Goal: Check status: Check status

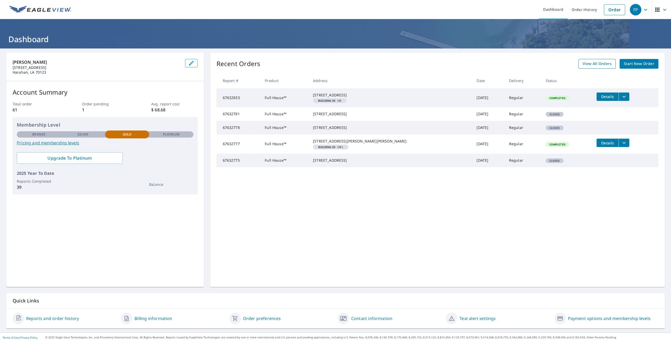
click at [594, 63] on span "View All Orders" at bounding box center [596, 64] width 29 height 7
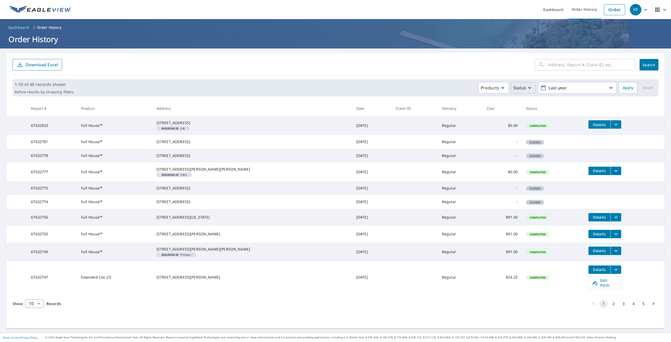
click at [526, 89] on icon "button" at bounding box center [529, 88] width 6 height 6
click at [526, 91] on icon "button" at bounding box center [529, 88] width 6 height 6
click at [499, 88] on icon "button" at bounding box center [502, 88] width 6 height 6
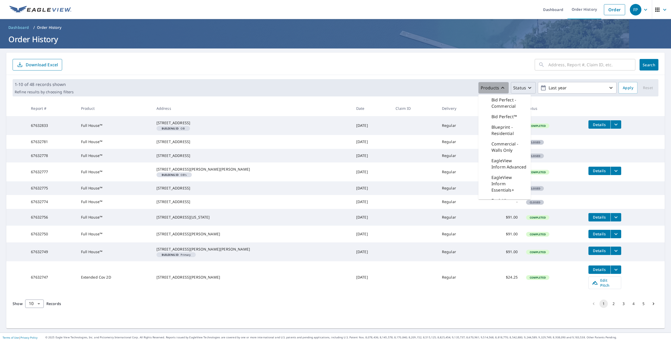
click at [501, 88] on icon "button" at bounding box center [502, 88] width 3 height 2
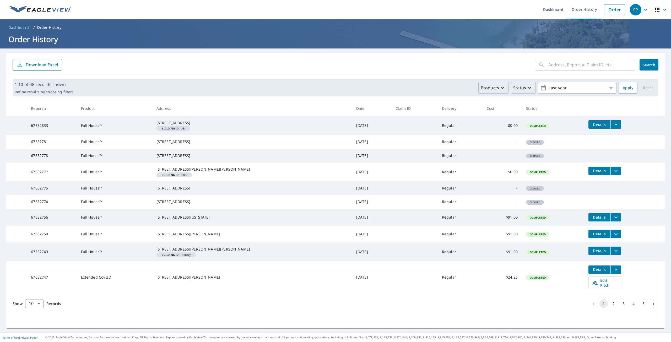
scroll to position [23, 0]
click at [34, 321] on body "FP FP Dashboard Order History Order FP Dashboard / Order History Order History …" at bounding box center [335, 171] width 671 height 342
click at [32, 331] on li "100" at bounding box center [34, 330] width 19 height 9
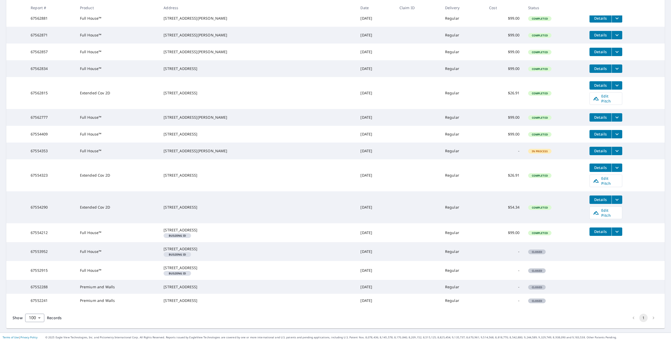
scroll to position [802, 0]
click at [614, 154] on icon "filesDropdownBtn-67554353" at bounding box center [617, 151] width 6 height 6
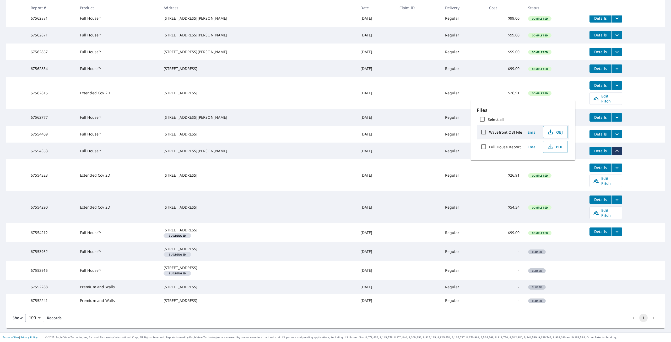
click at [631, 152] on td "Details" at bounding box center [624, 151] width 79 height 17
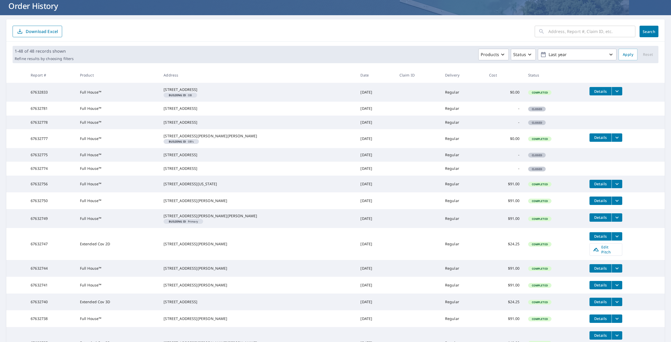
scroll to position [0, 0]
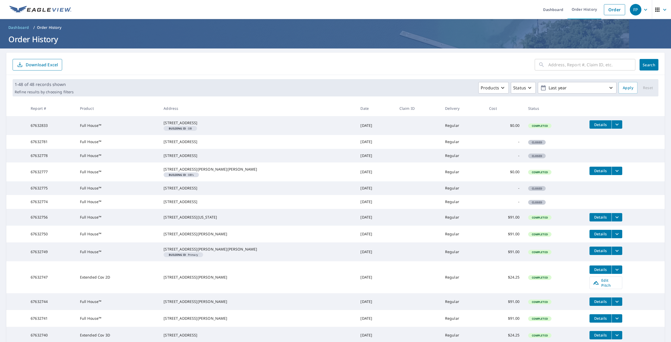
click at [46, 66] on p "Download Excel" at bounding box center [42, 65] width 32 height 6
